Goal: Task Accomplishment & Management: Complete application form

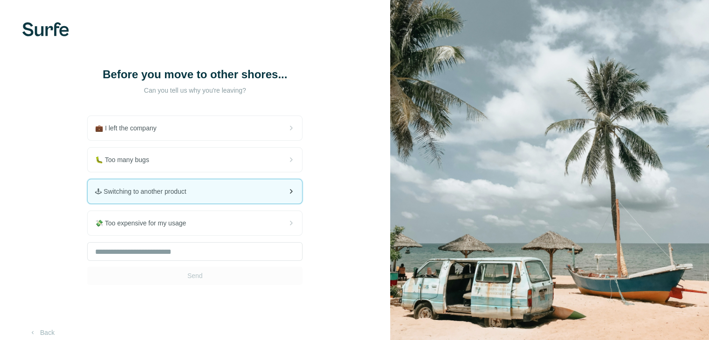
click at [219, 194] on div "🕹 Switching to another product" at bounding box center [195, 191] width 214 height 24
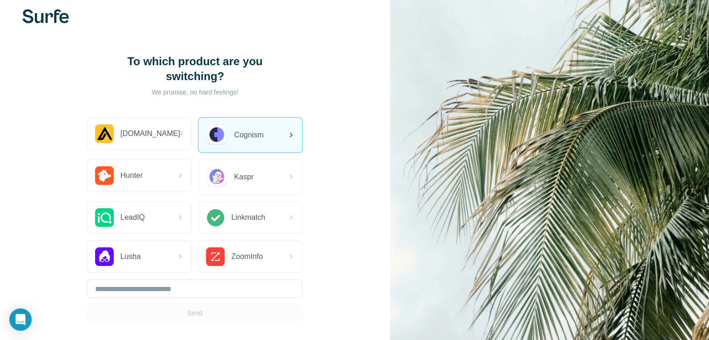
scroll to position [11, 0]
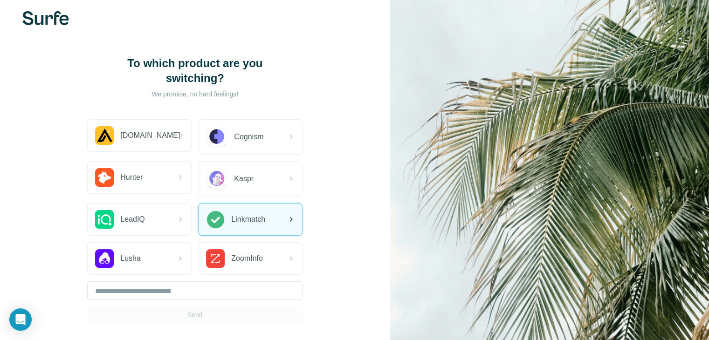
click at [243, 215] on span "Linkmatch" at bounding box center [248, 219] width 34 height 11
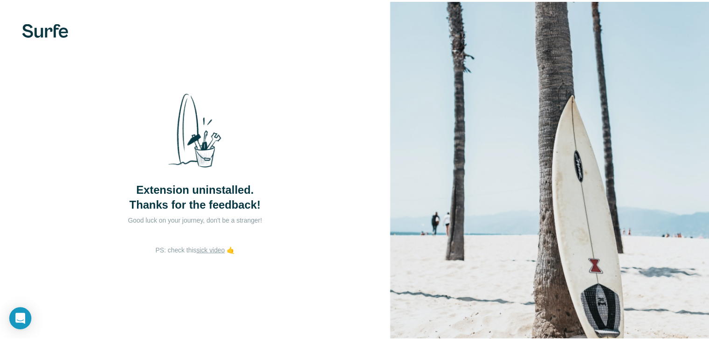
scroll to position [11, 0]
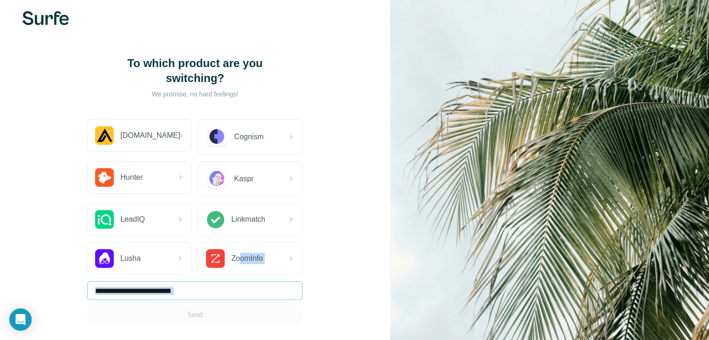
drag, startPoint x: 238, startPoint y: 250, endPoint x: 214, endPoint y: 282, distance: 39.7
click at [214, 282] on div "[DOMAIN_NAME] Cognism Hunter Kaspr LeadIQ Linkmatch Lusha ZoomInfo Send" at bounding box center [194, 221] width 215 height 205
click at [13, 217] on div "To which product are you switching? We promise, no hard feelings! [DOMAIN_NAME]…" at bounding box center [195, 190] width 390 height 403
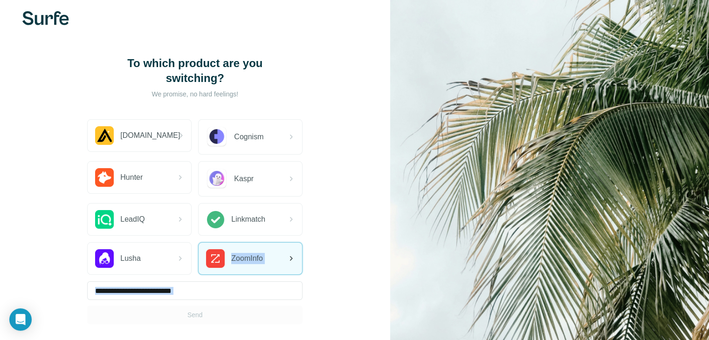
drag, startPoint x: 230, startPoint y: 247, endPoint x: 289, endPoint y: 252, distance: 59.9
click at [289, 252] on div "ZoomInfo" at bounding box center [250, 259] width 103 height 32
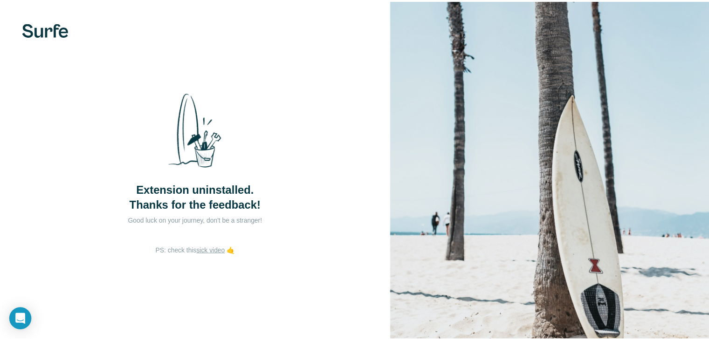
scroll to position [11, 0]
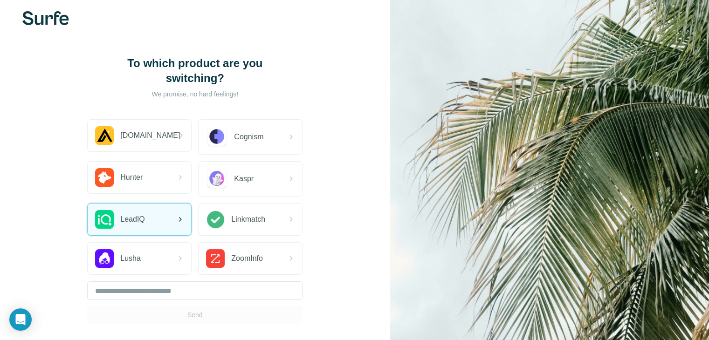
click at [155, 215] on div "LeadIQ" at bounding box center [139, 220] width 103 height 32
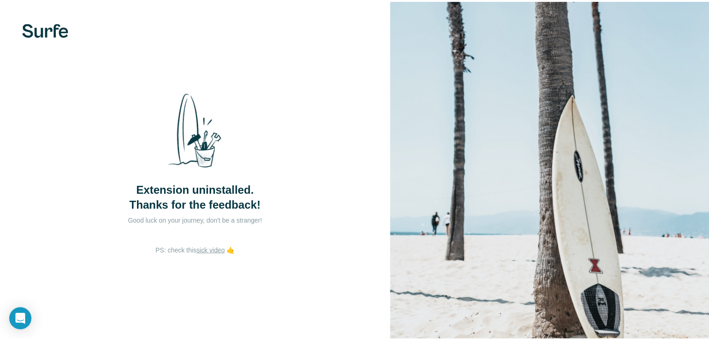
scroll to position [11, 0]
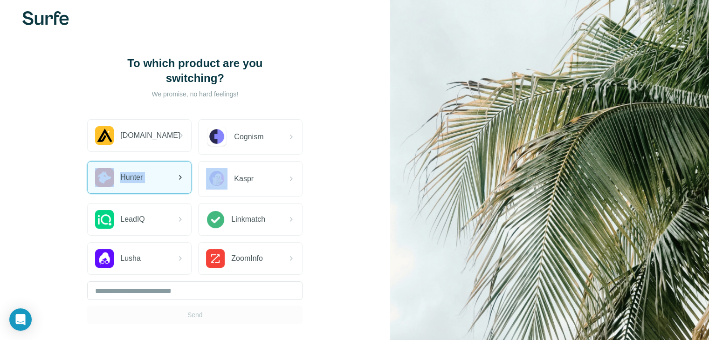
drag, startPoint x: 115, startPoint y: 161, endPoint x: 160, endPoint y: 166, distance: 45.6
click at [160, 166] on div "Hunter" at bounding box center [139, 178] width 103 height 32
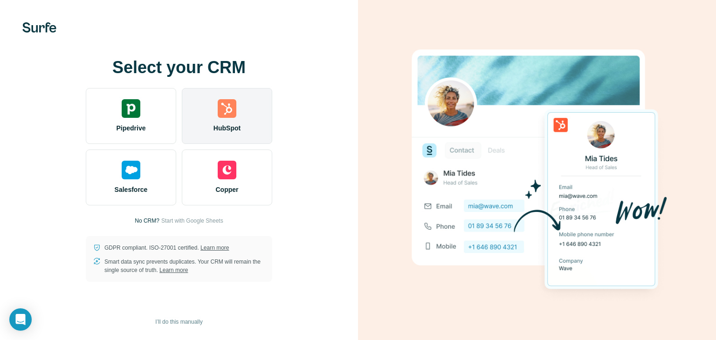
click at [219, 122] on div "HubSpot" at bounding box center [227, 116] width 90 height 56
click at [207, 115] on div "HubSpot" at bounding box center [227, 116] width 90 height 56
click at [224, 117] on img at bounding box center [227, 108] width 19 height 19
